Goal: Transaction & Acquisition: Subscribe to service/newsletter

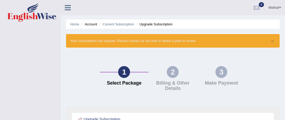
click at [66, 7] on icon at bounding box center [68, 7] width 6 height 7
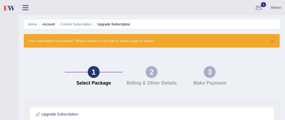
click at [255, 8] on div at bounding box center [259, 8] width 8 height 8
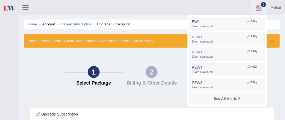
click at [26, 7] on icon at bounding box center [25, 7] width 6 height 7
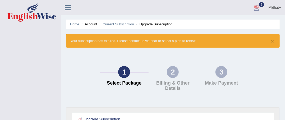
click at [31, 17] on img at bounding box center [31, 12] width 49 height 19
click at [67, 9] on icon at bounding box center [68, 7] width 6 height 7
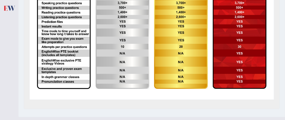
scroll to position [169, 0]
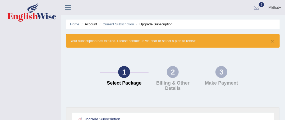
click at [31, 17] on img at bounding box center [31, 12] width 49 height 19
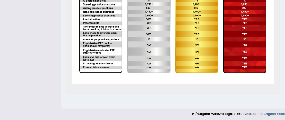
scroll to position [157, 0]
